Goal: Find contact information: Obtain details needed to contact an individual or organization

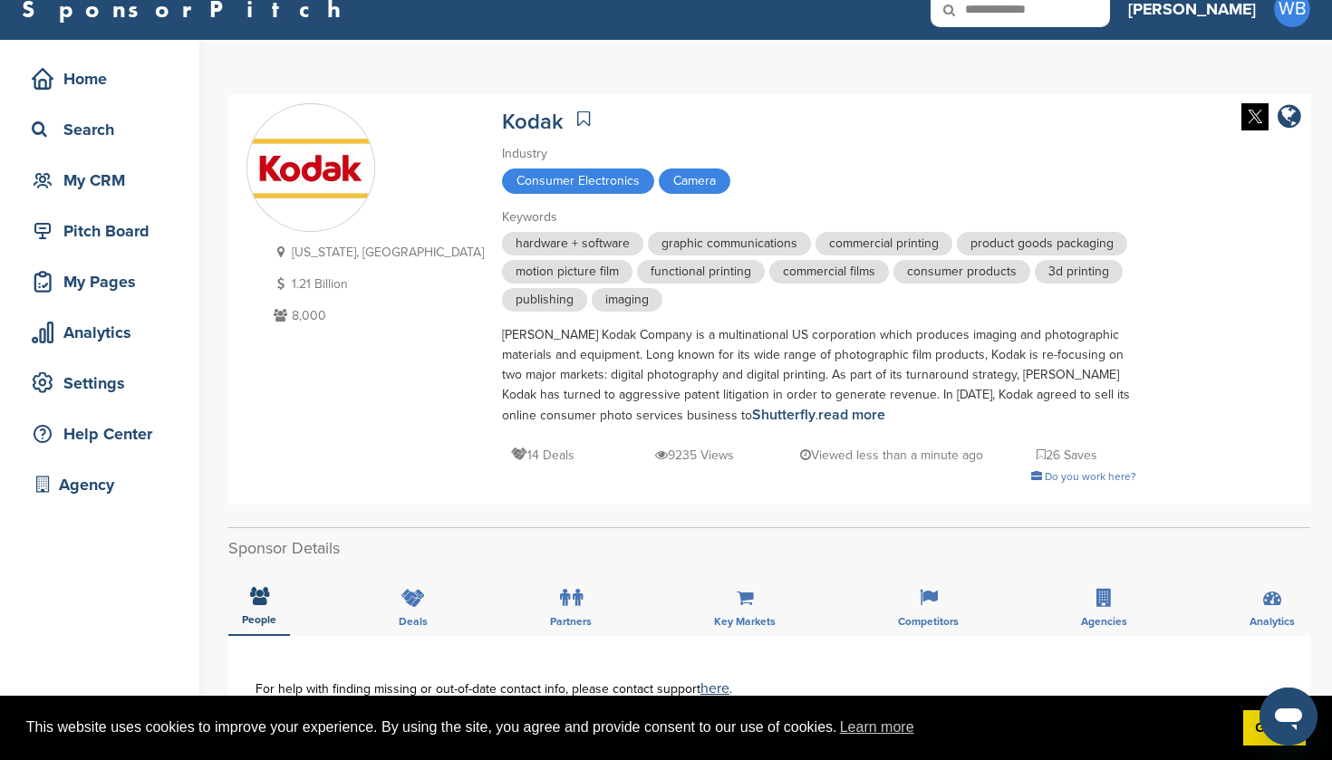
scroll to position [7, 0]
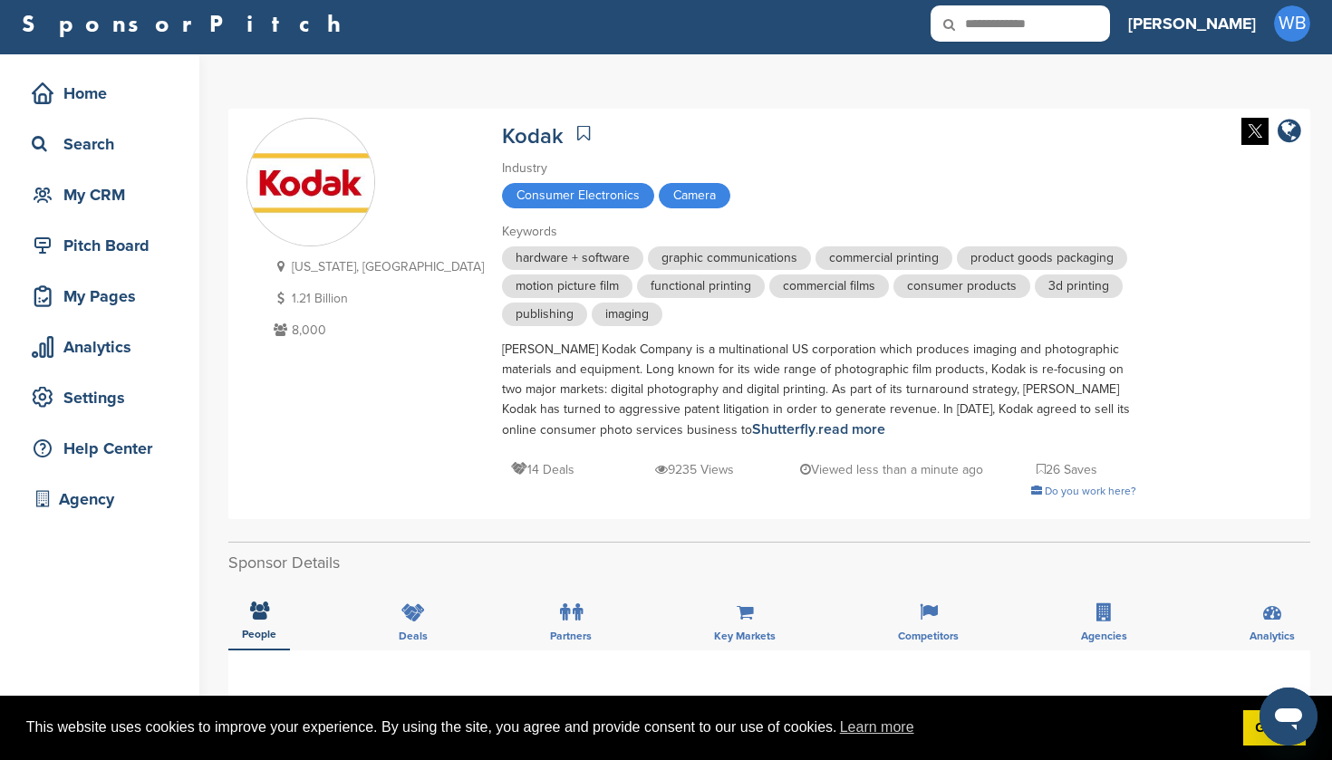
click at [992, 23] on icon at bounding box center [961, 24] width 62 height 38
click at [992, 26] on icon at bounding box center [961, 24] width 62 height 38
click at [1075, 24] on input "**********" at bounding box center [1019, 23] width 179 height 36
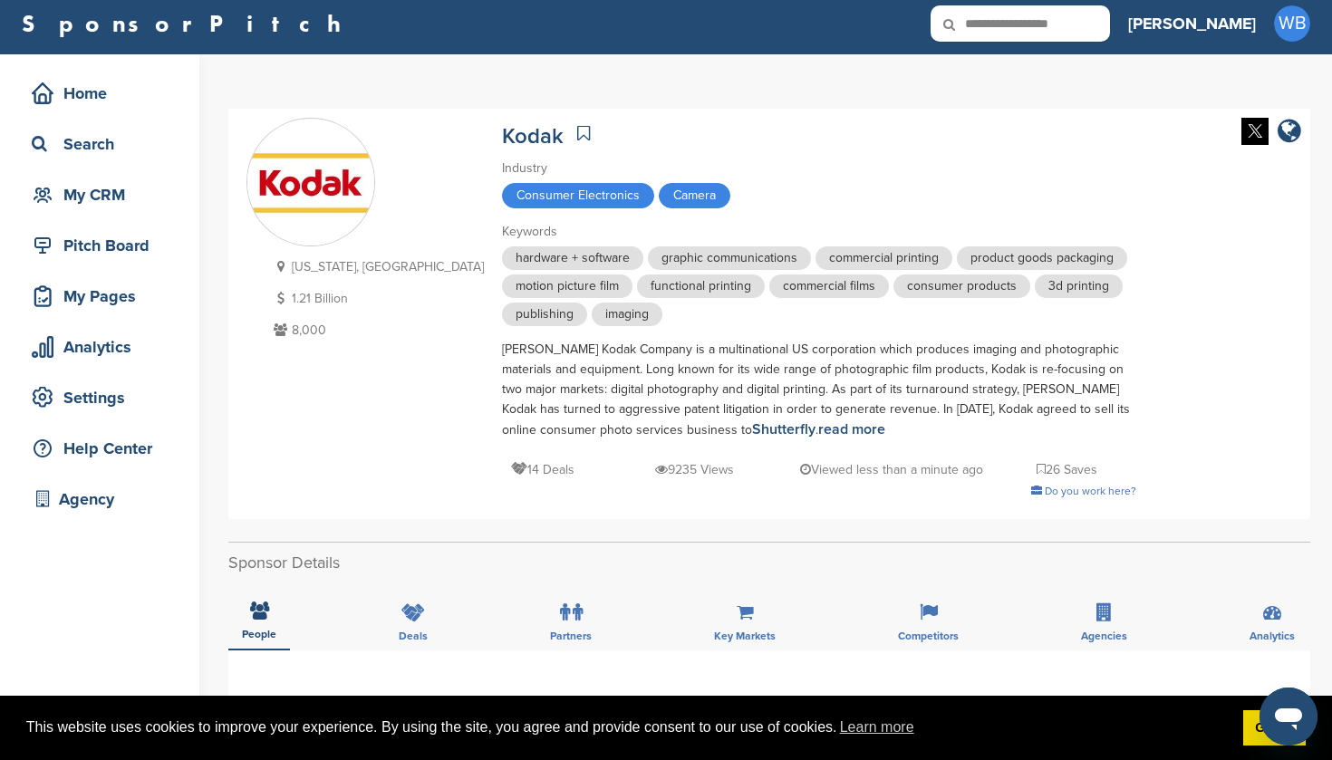
click at [1075, 24] on input "**********" at bounding box center [1019, 23] width 179 height 36
type input "*****"
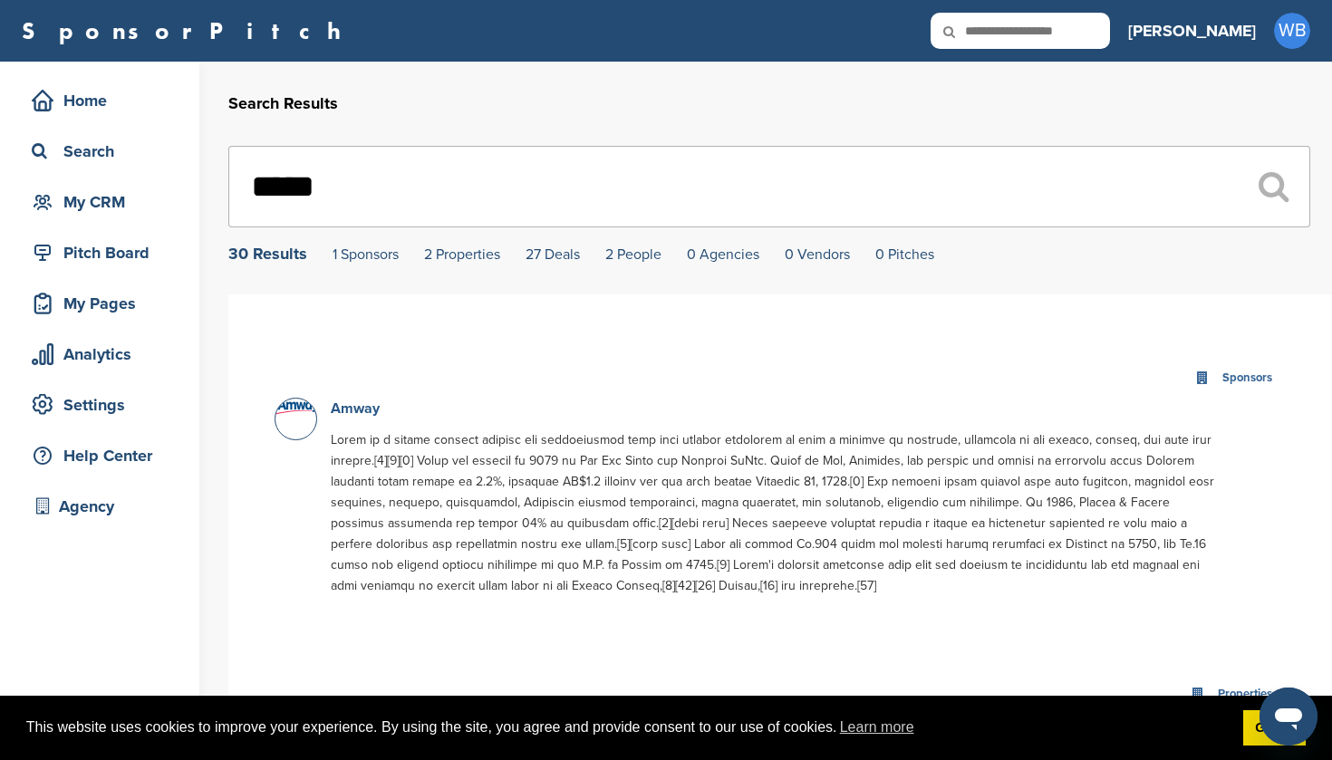
click at [363, 413] on link "Amway" at bounding box center [355, 408] width 49 height 18
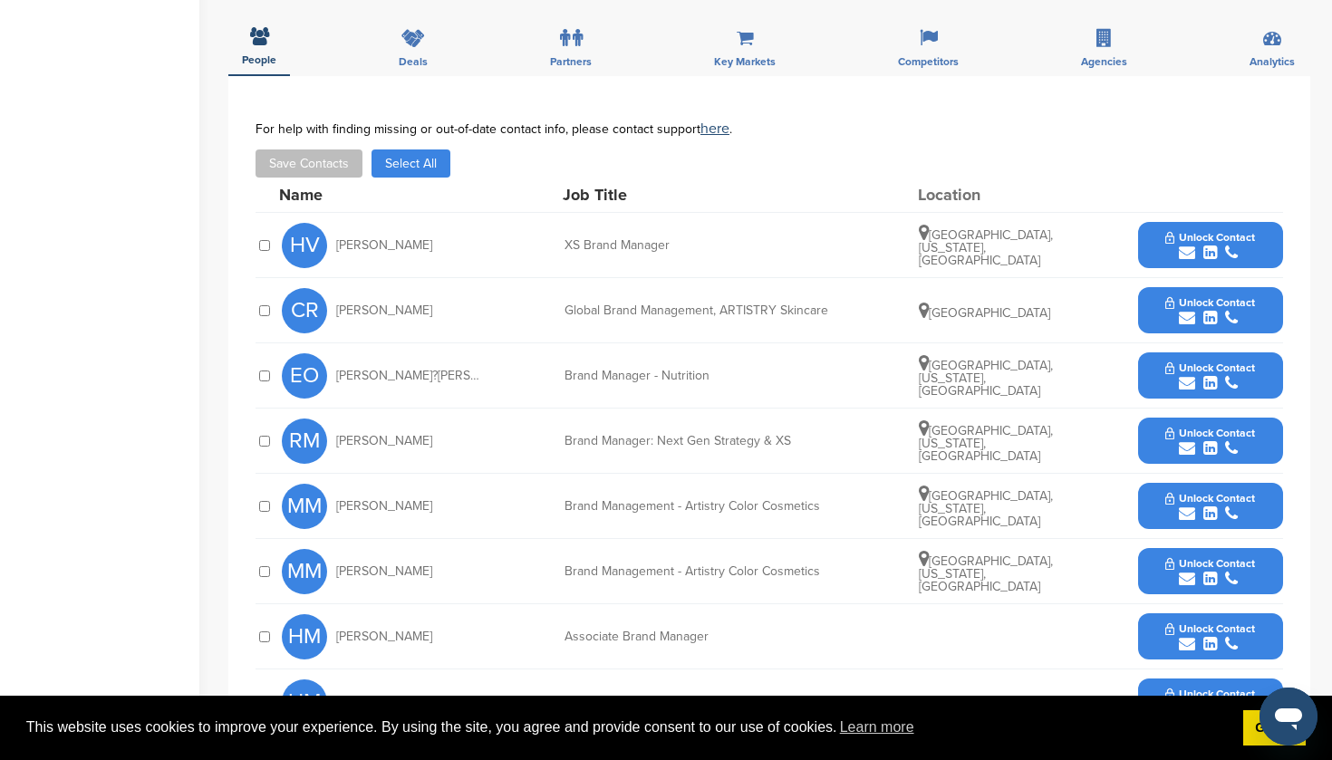
scroll to position [658, 0]
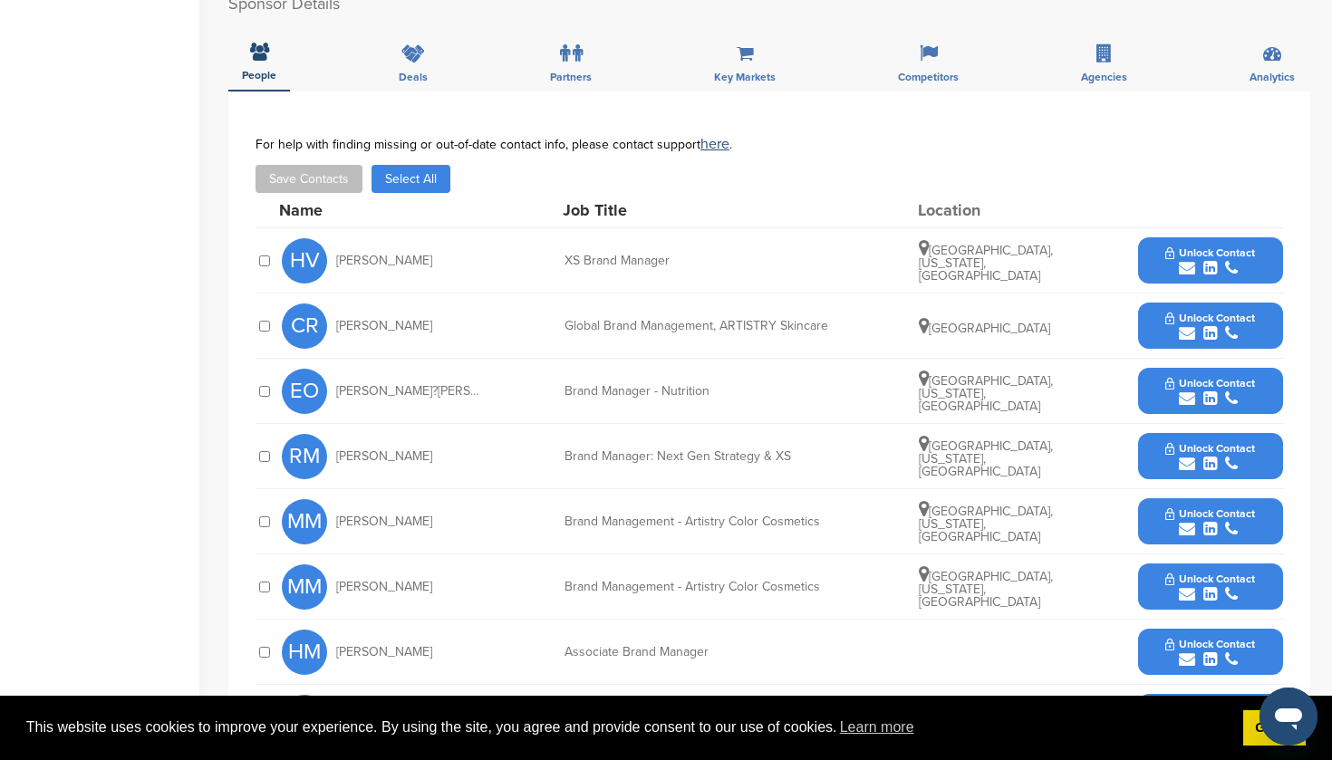
click at [1211, 254] on span "Unlock Contact" at bounding box center [1210, 252] width 90 height 13
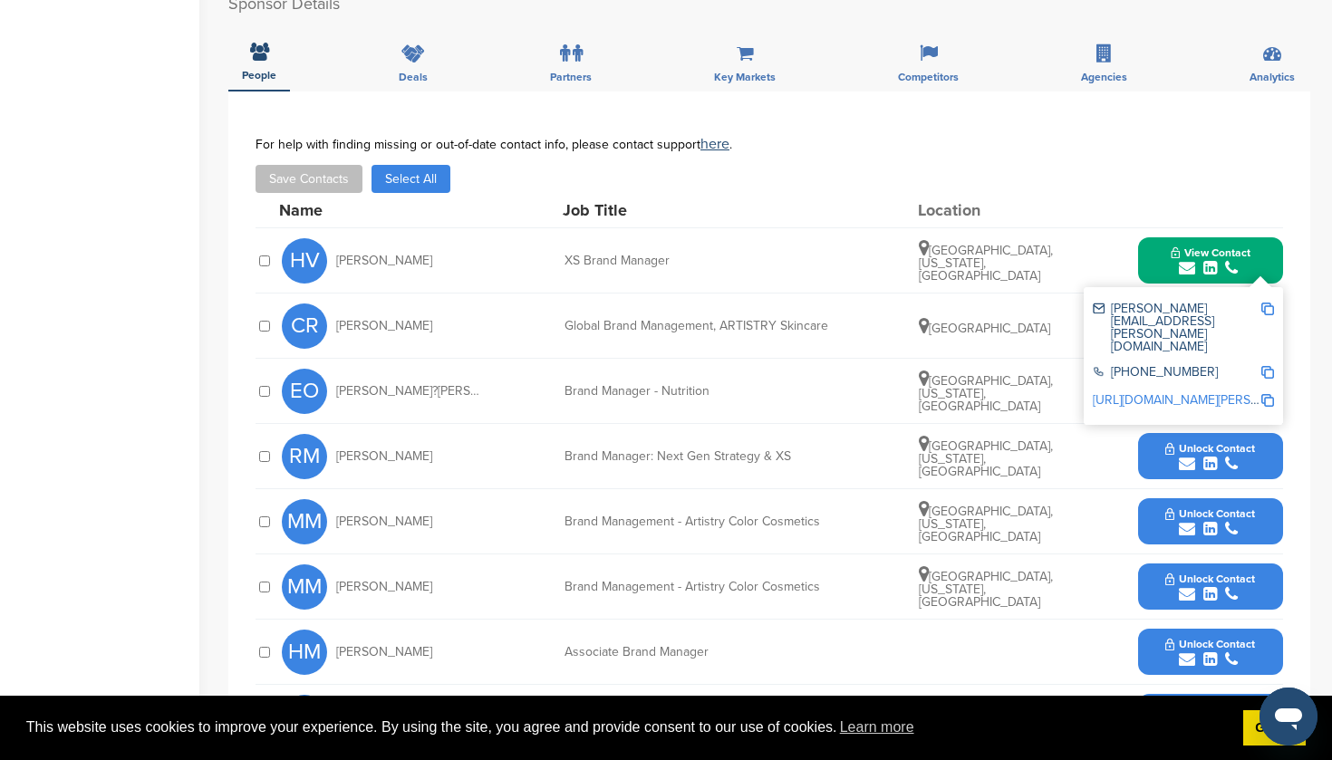
click at [1197, 405] on div "submit" at bounding box center [1210, 398] width 90 height 17
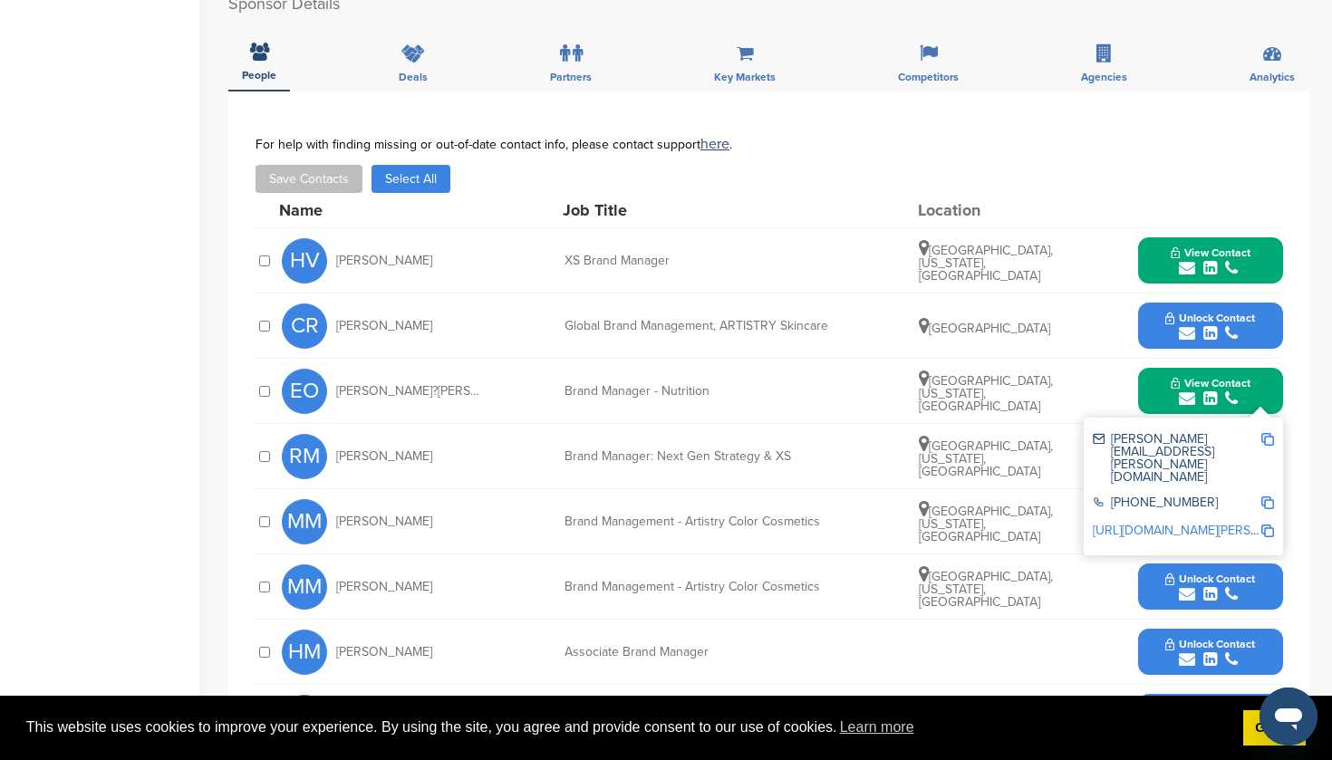
click at [1206, 533] on icon "submit" at bounding box center [1210, 529] width 14 height 16
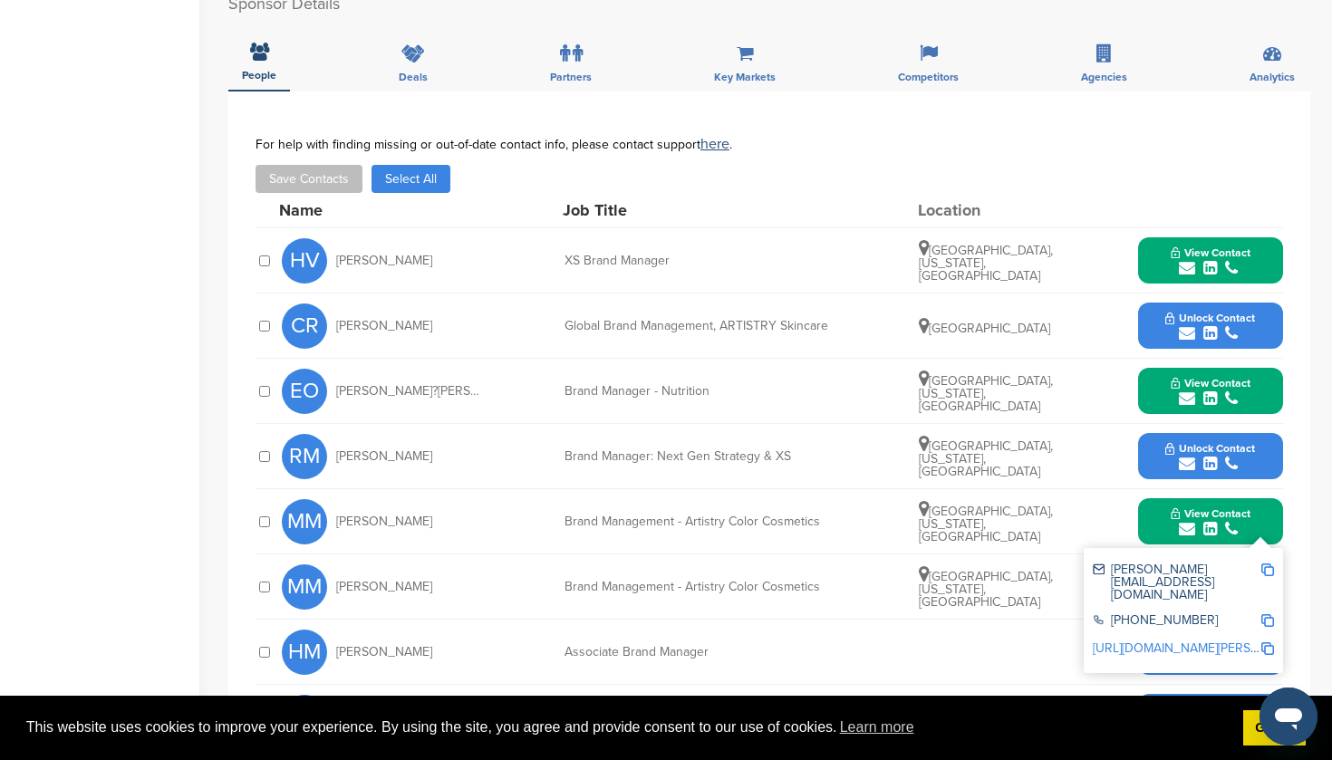
click at [1204, 448] on span "Unlock Contact" at bounding box center [1210, 448] width 90 height 13
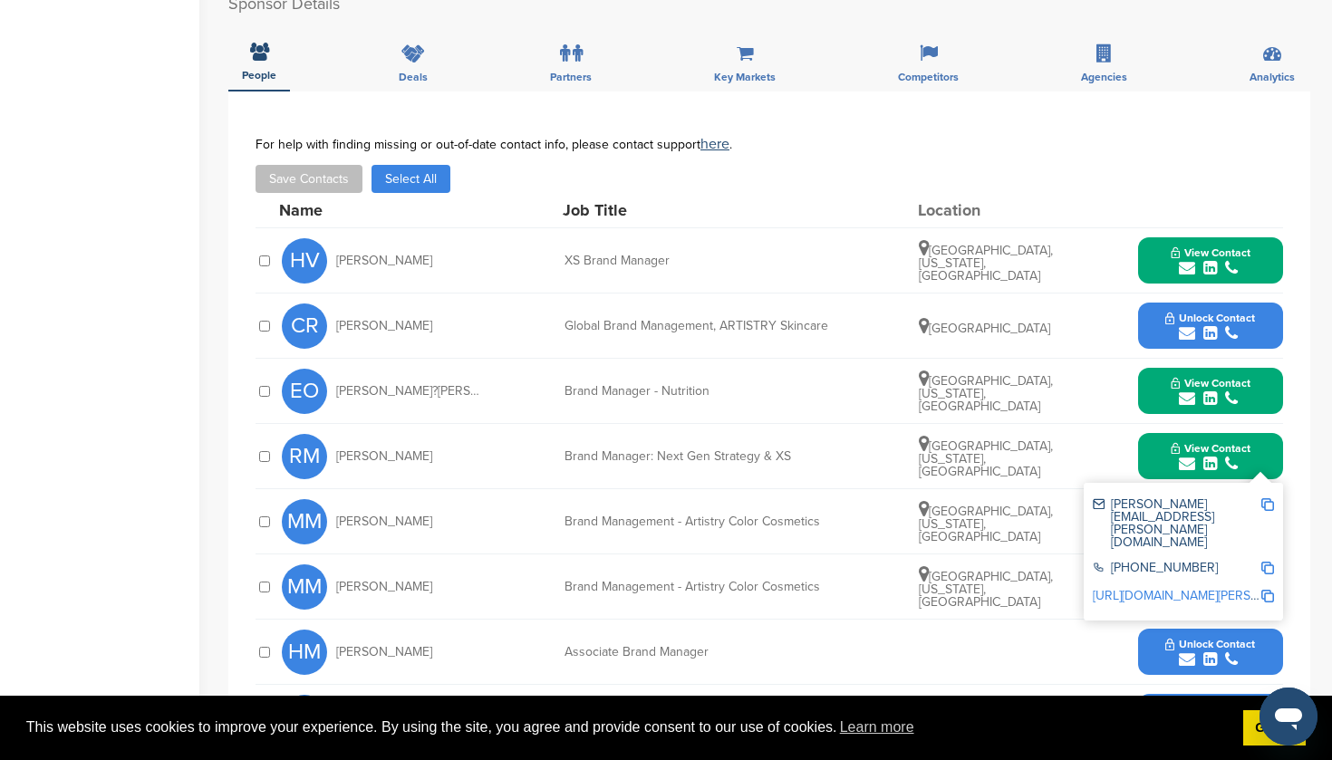
click at [1196, 645] on span "Unlock Contact" at bounding box center [1210, 644] width 90 height 13
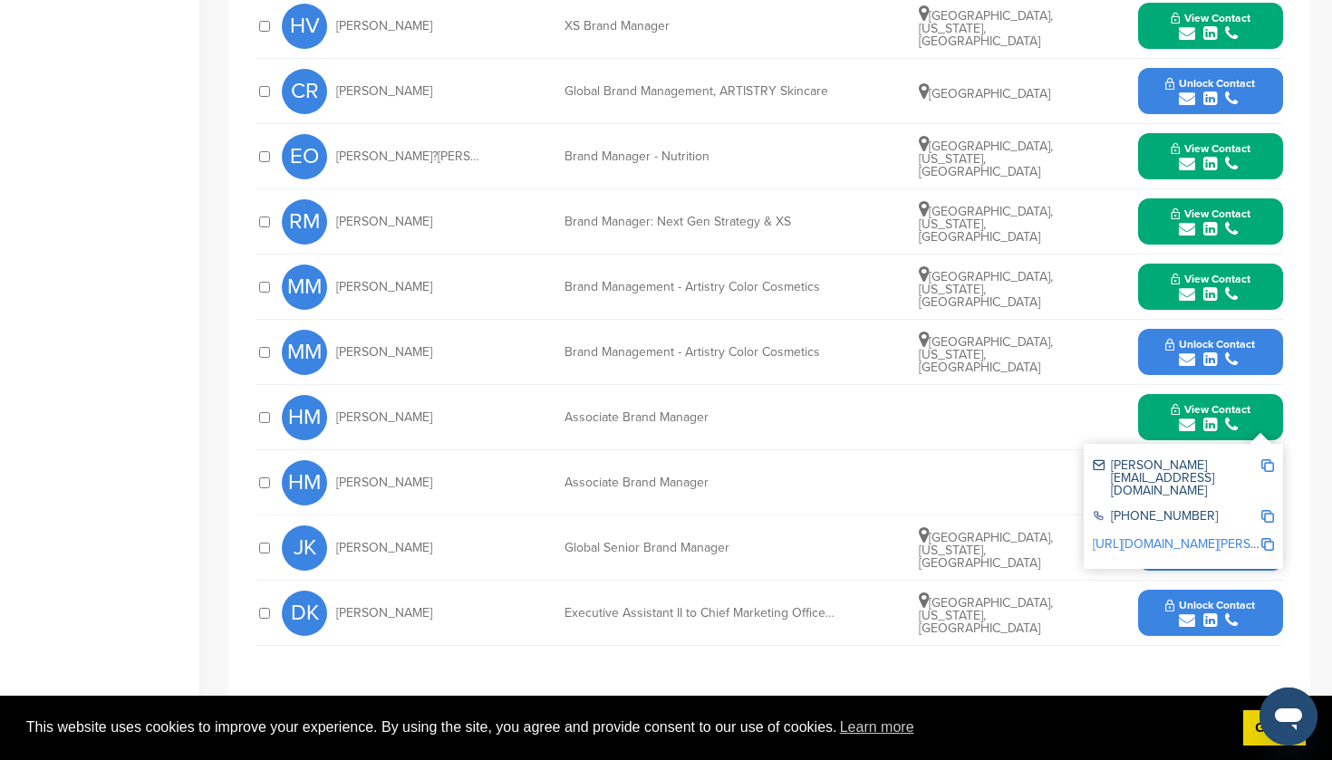
scroll to position [903, 0]
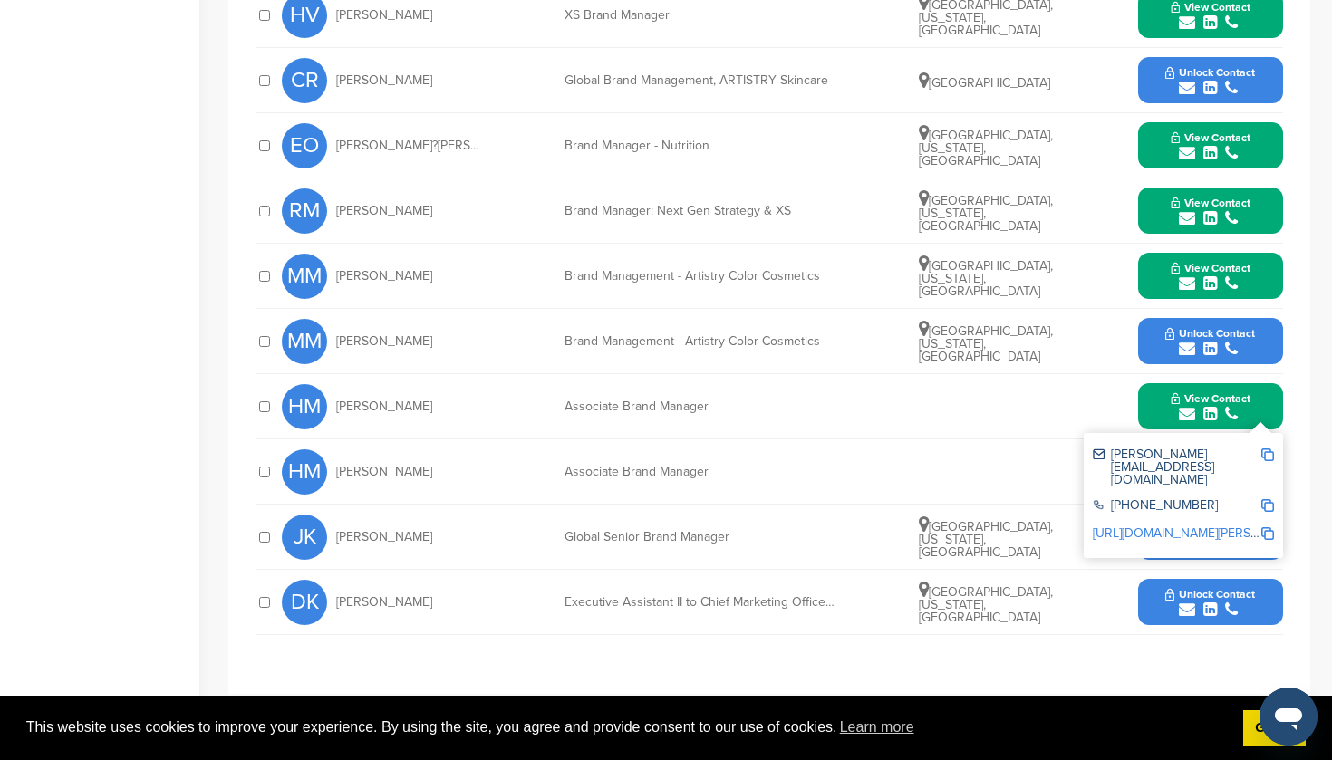
click at [1204, 596] on span "Unlock Contact" at bounding box center [1210, 594] width 90 height 13
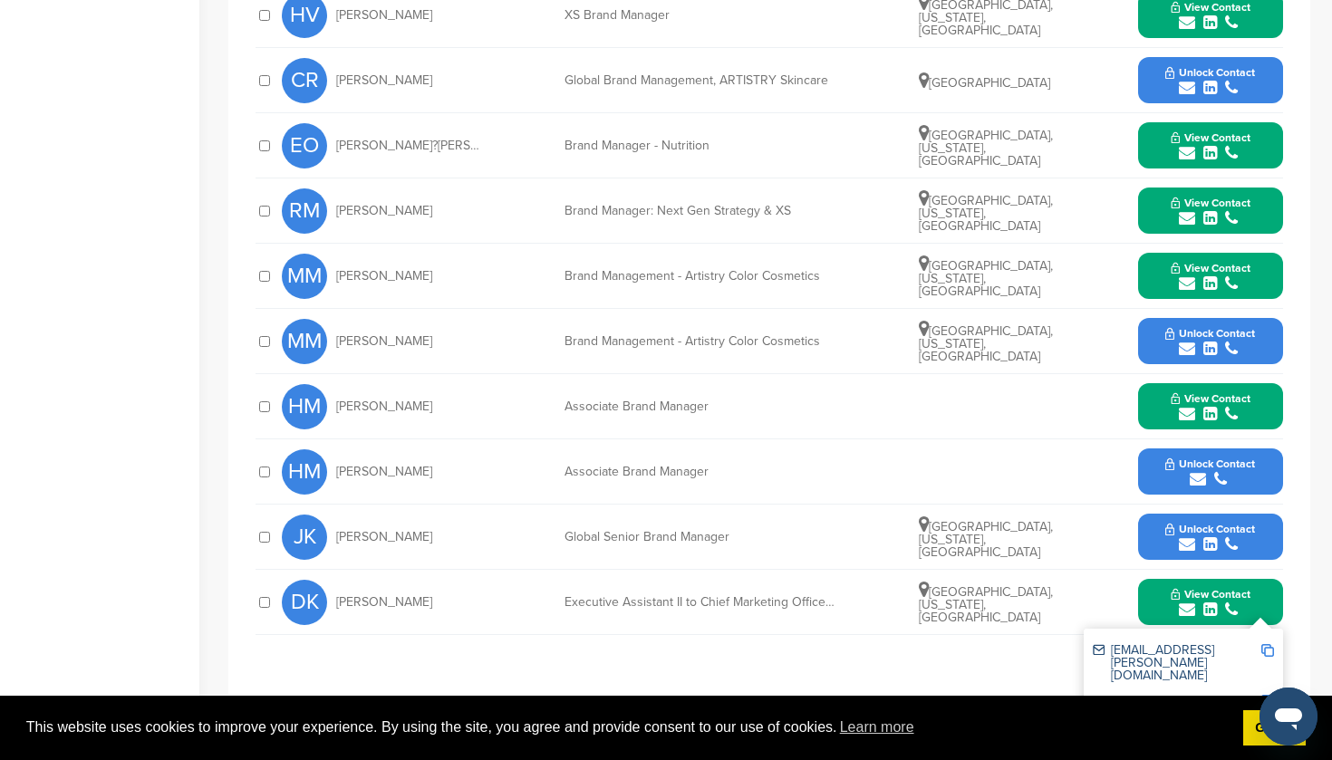
click at [1198, 528] on span "Unlock Contact" at bounding box center [1210, 529] width 90 height 13
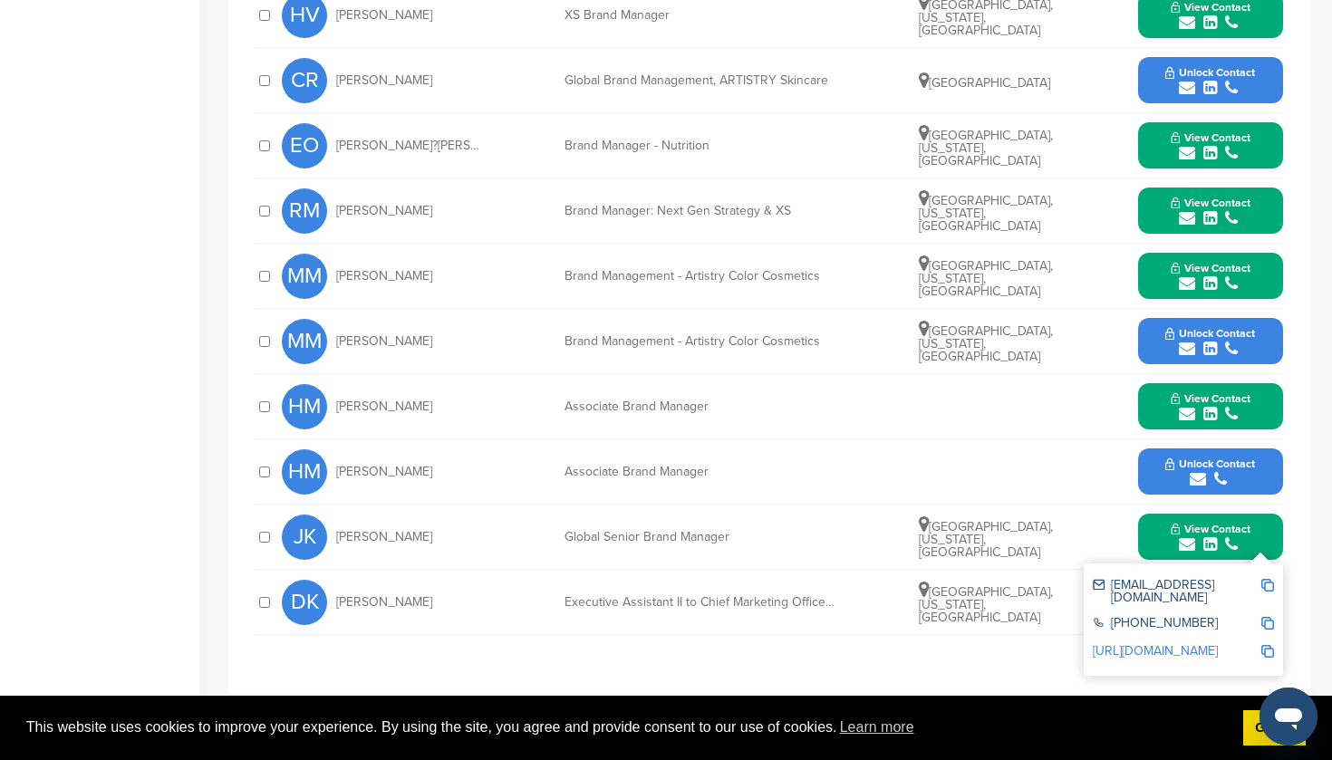
click at [1199, 471] on icon "submit" at bounding box center [1197, 479] width 16 height 16
